Goal: Task Accomplishment & Management: Use online tool/utility

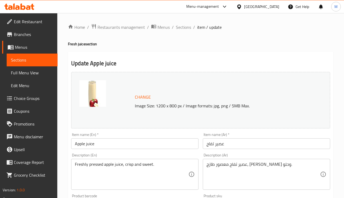
click at [273, 8] on div "[GEOGRAPHIC_DATA]" at bounding box center [261, 7] width 35 height 6
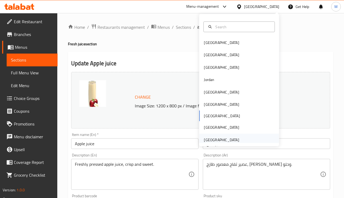
click at [213, 137] on div "[GEOGRAPHIC_DATA]" at bounding box center [221, 140] width 35 height 6
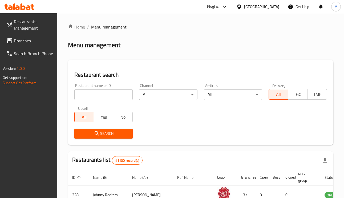
drag, startPoint x: 94, startPoint y: 104, endPoint x: 96, endPoint y: 97, distance: 7.2
click at [94, 102] on div "Restaurant name or ID Restaurant name or ID Channel All ​ Verticals All ​ Deliv…" at bounding box center [200, 110] width 259 height 61
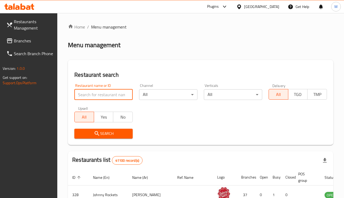
click at [96, 97] on input "search" at bounding box center [103, 94] width 58 height 11
paste input "Bait Ebkaar Restaurant"
type input "Bait Ebkaar Restaurant"
click button "Search" at bounding box center [103, 134] width 58 height 10
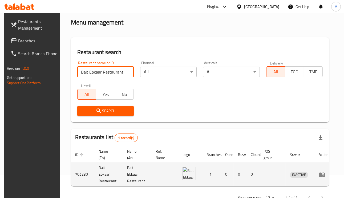
scroll to position [35, 0]
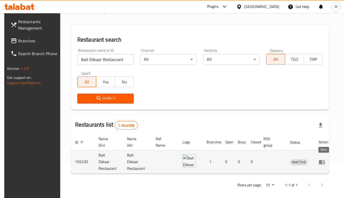
click at [319, 159] on icon "enhanced table" at bounding box center [321, 162] width 6 height 6
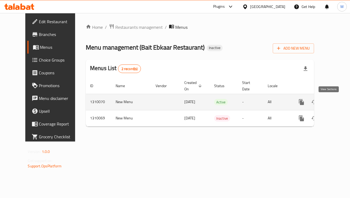
click at [337, 101] on icon "enhanced table" at bounding box center [340, 102] width 6 height 6
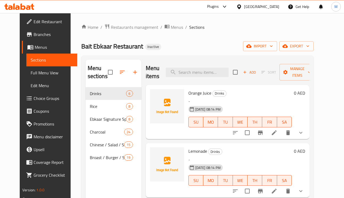
drag, startPoint x: 22, startPoint y: 71, endPoint x: 30, endPoint y: 76, distance: 9.2
click at [31, 72] on span "Full Menu View" at bounding box center [52, 73] width 42 height 6
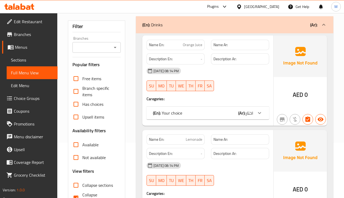
scroll to position [160, 0]
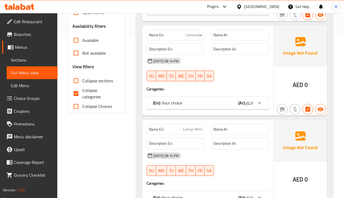
drag, startPoint x: 78, startPoint y: 92, endPoint x: 163, endPoint y: 75, distance: 86.6
click at [78, 92] on input "Collapse categories" at bounding box center [76, 93] width 13 height 13
checkbox input "false"
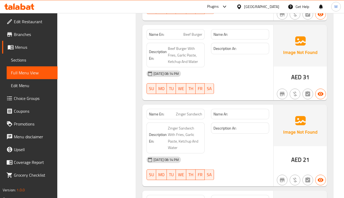
scroll to position [0, 0]
